Goal: Navigation & Orientation: Find specific page/section

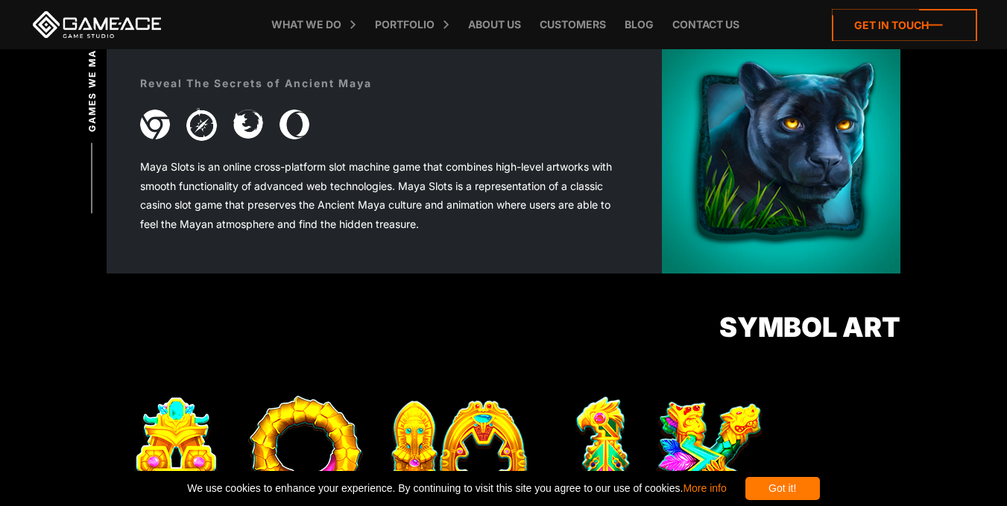
click at [858, 22] on icon at bounding box center [904, 25] width 145 height 32
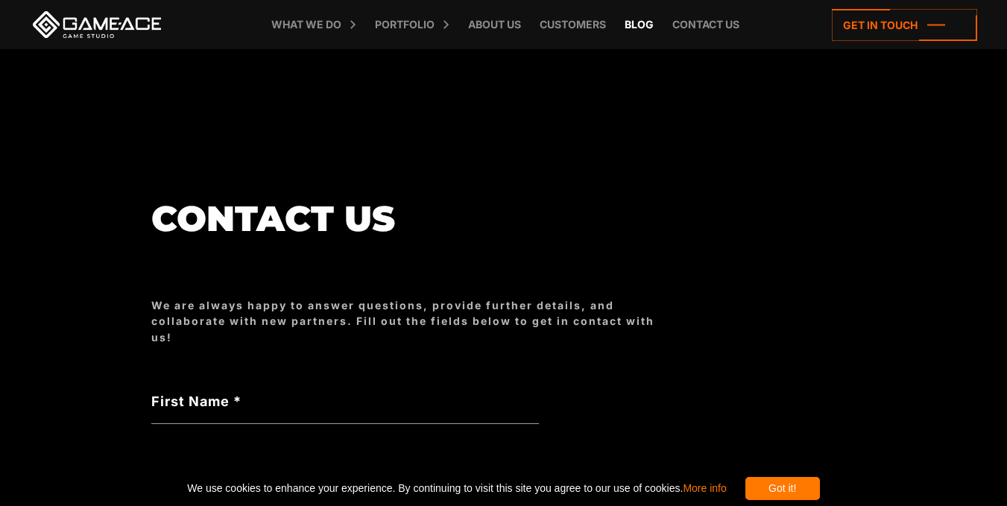
click at [631, 28] on link "Blog" at bounding box center [639, 24] width 44 height 49
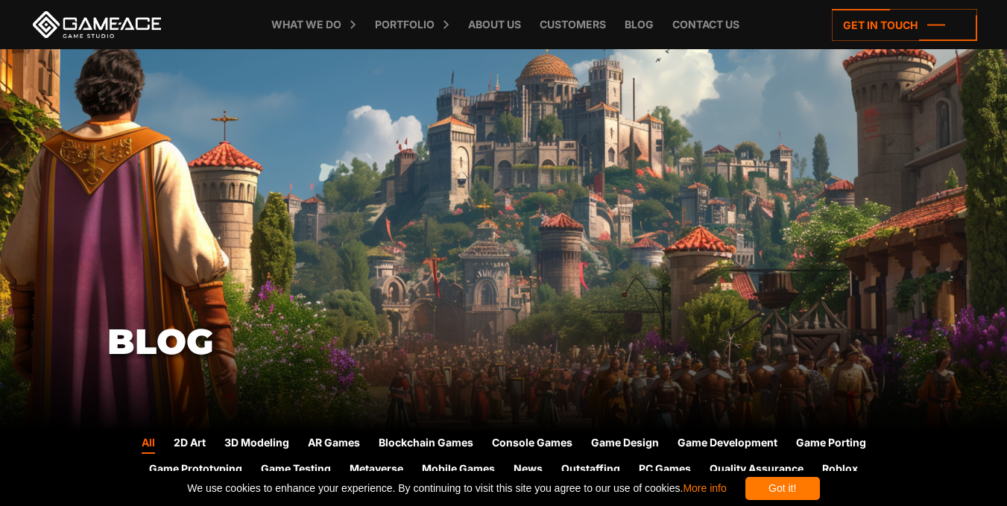
scroll to position [1059, 0]
